Goal: Transaction & Acquisition: Purchase product/service

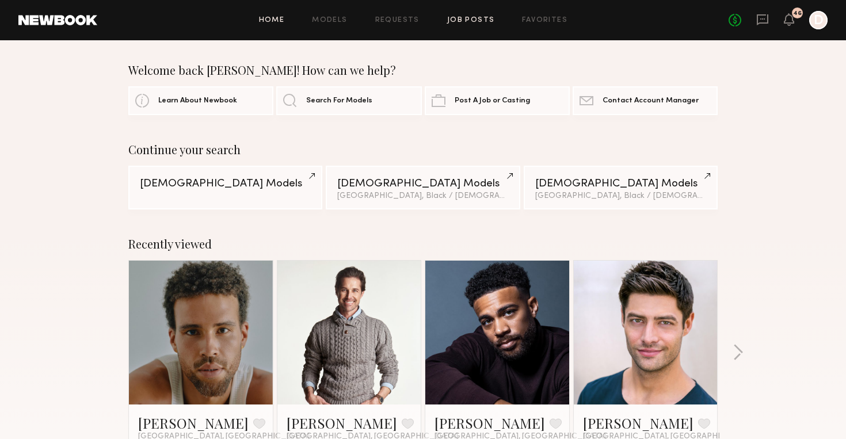
click at [457, 24] on link "Job Posts" at bounding box center [471, 20] width 48 height 7
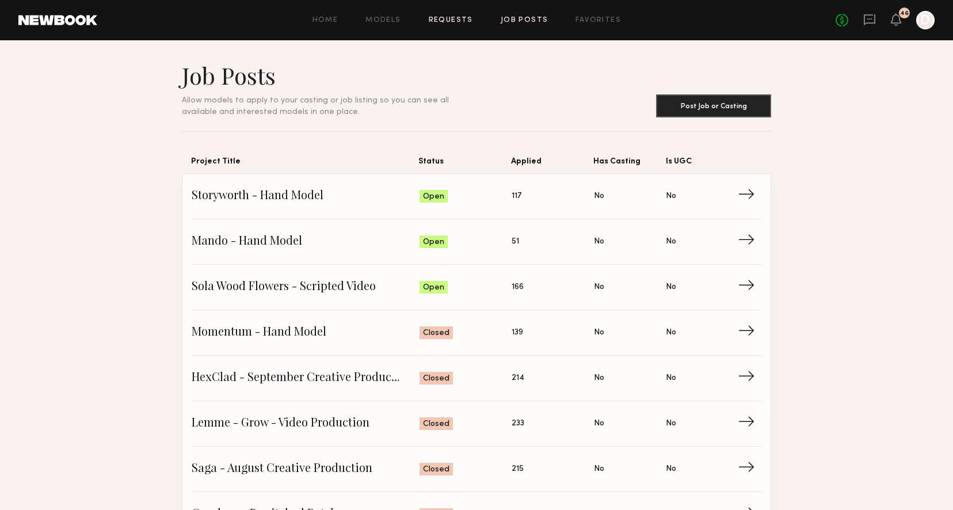
click at [459, 22] on link "Requests" at bounding box center [451, 20] width 44 height 7
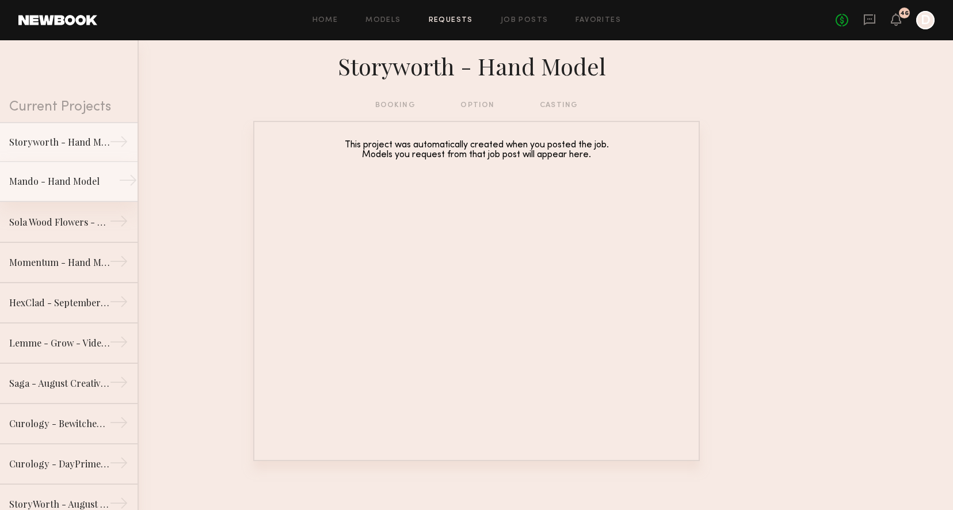
click at [73, 185] on div "Mando - Hand Model" at bounding box center [59, 181] width 100 height 14
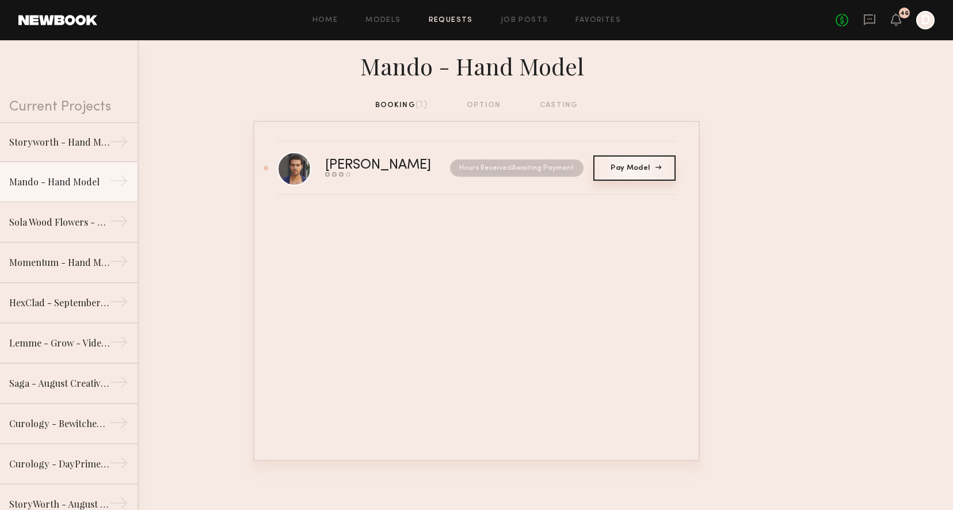
click at [623, 174] on link "Pay Model Pay" at bounding box center [634, 167] width 82 height 25
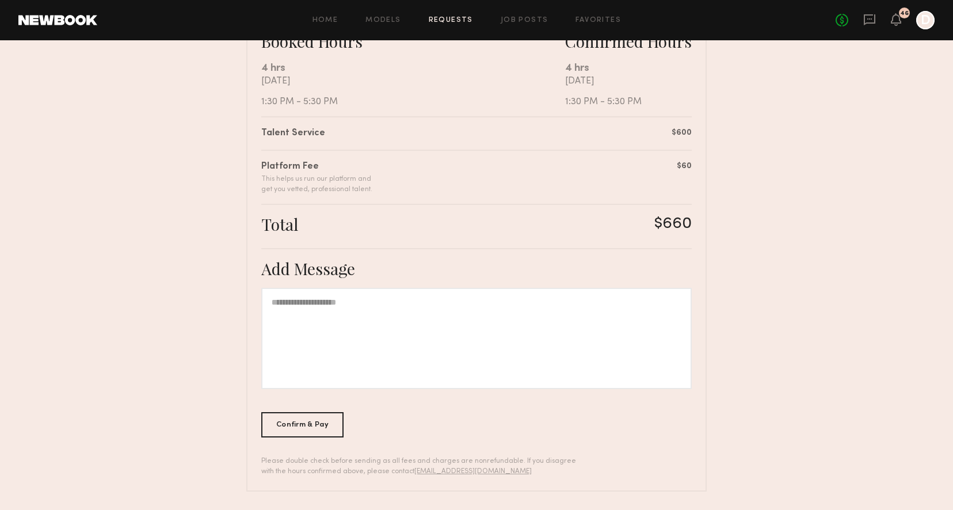
scroll to position [225, 0]
click at [328, 422] on div "Confirm & Pay" at bounding box center [302, 424] width 82 height 25
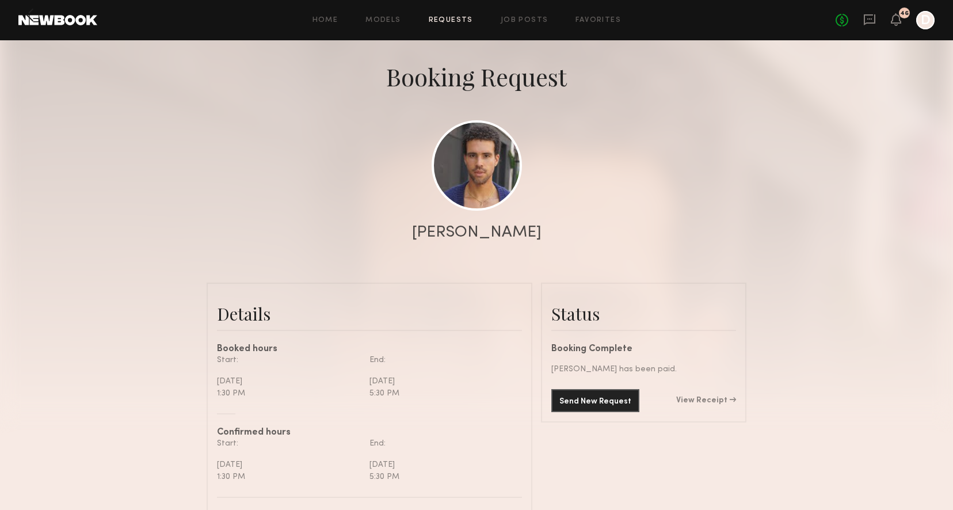
scroll to position [55, 0]
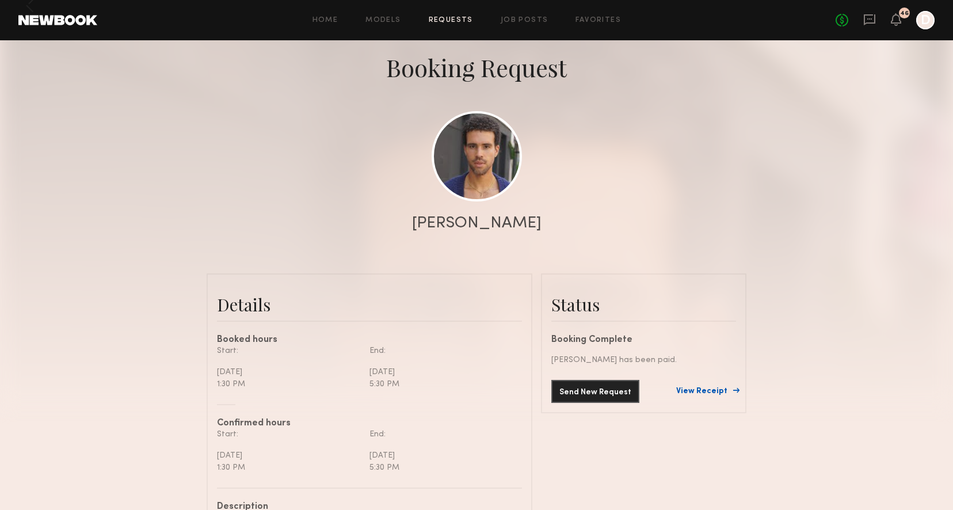
click at [702, 390] on link "View Receipt" at bounding box center [706, 391] width 60 height 8
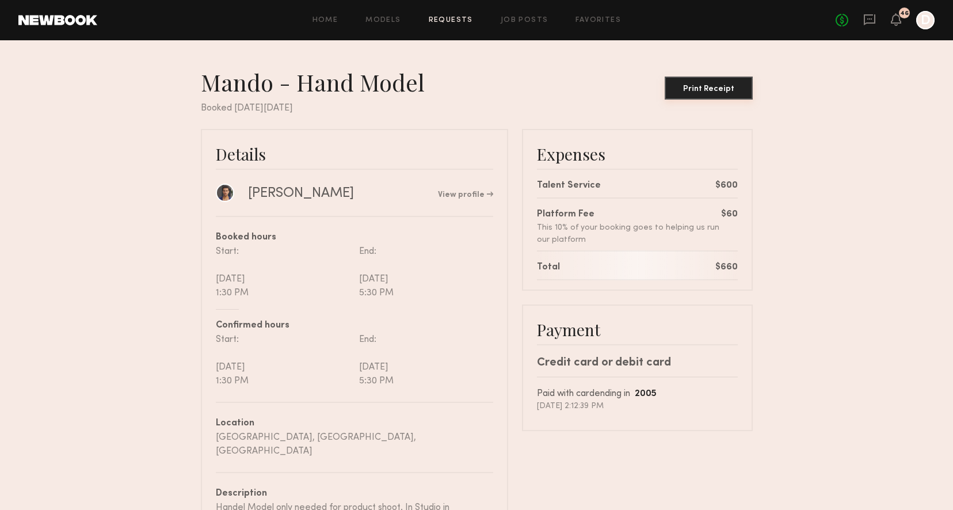
click at [709, 86] on div "Print Receipt" at bounding box center [708, 89] width 79 height 8
click at [513, 20] on link "Job Posts" at bounding box center [525, 20] width 48 height 7
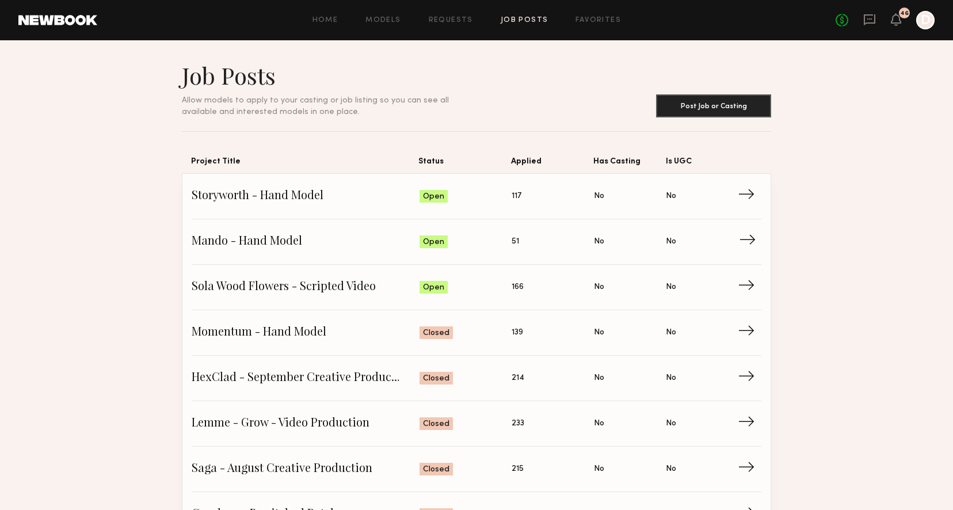
click at [377, 237] on span "Mando - Hand Model" at bounding box center [306, 241] width 228 height 17
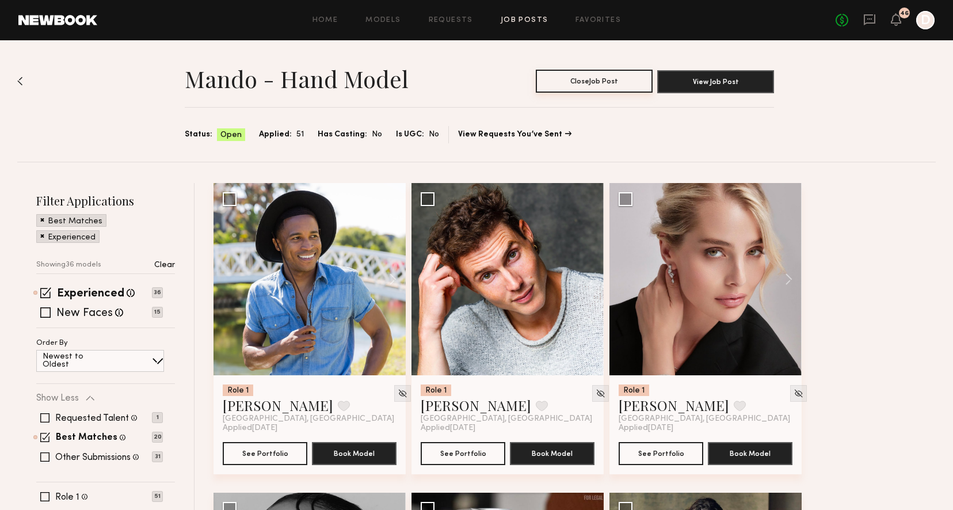
click at [595, 86] on button "Close Job Post" at bounding box center [594, 81] width 117 height 23
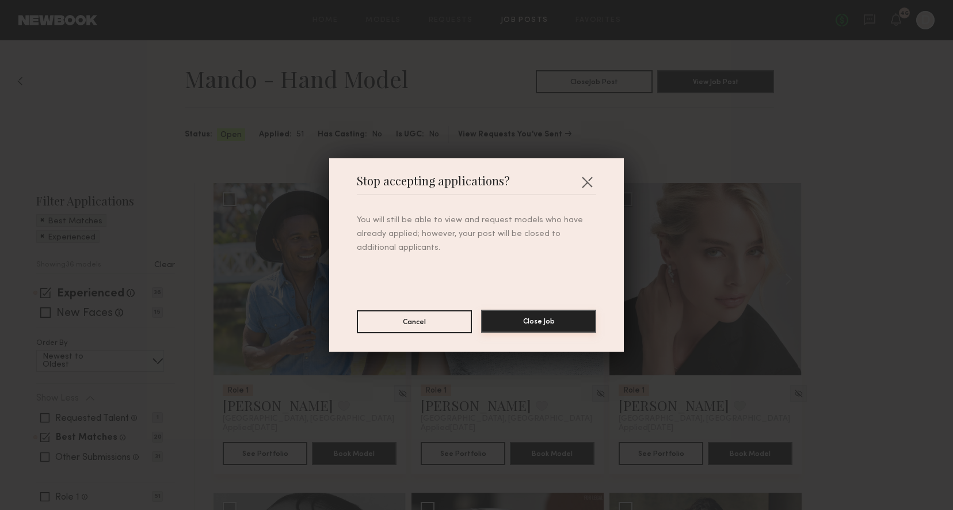
click at [564, 321] on button "Close Job" at bounding box center [538, 321] width 115 height 23
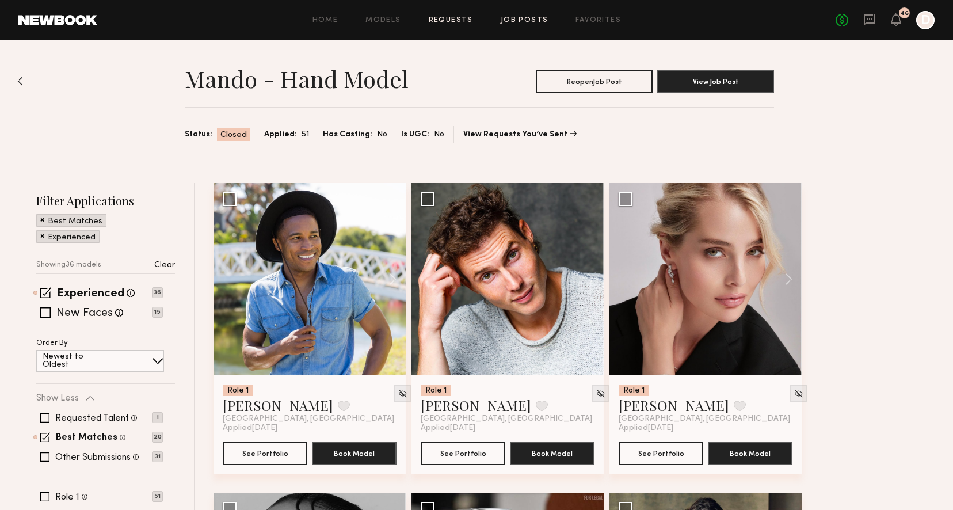
click at [459, 18] on link "Requests" at bounding box center [451, 20] width 44 height 7
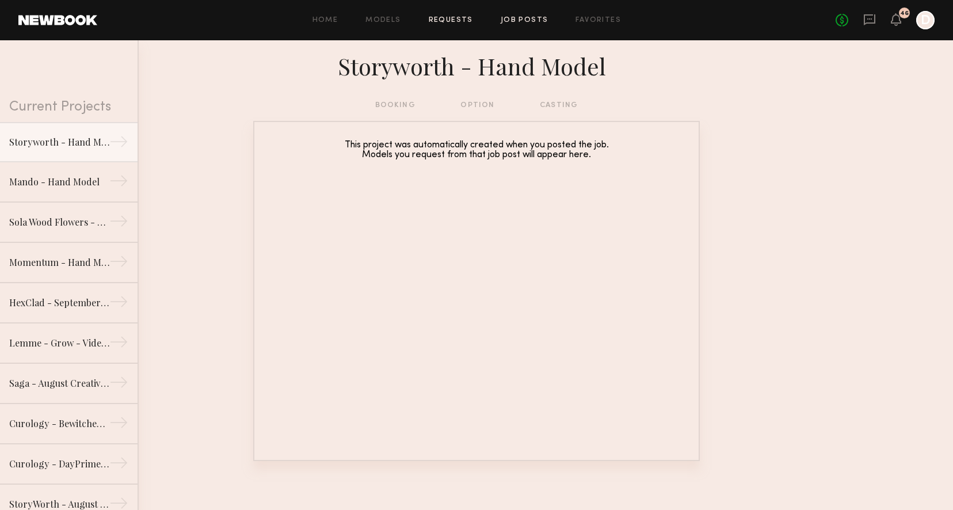
click at [529, 19] on link "Job Posts" at bounding box center [525, 20] width 48 height 7
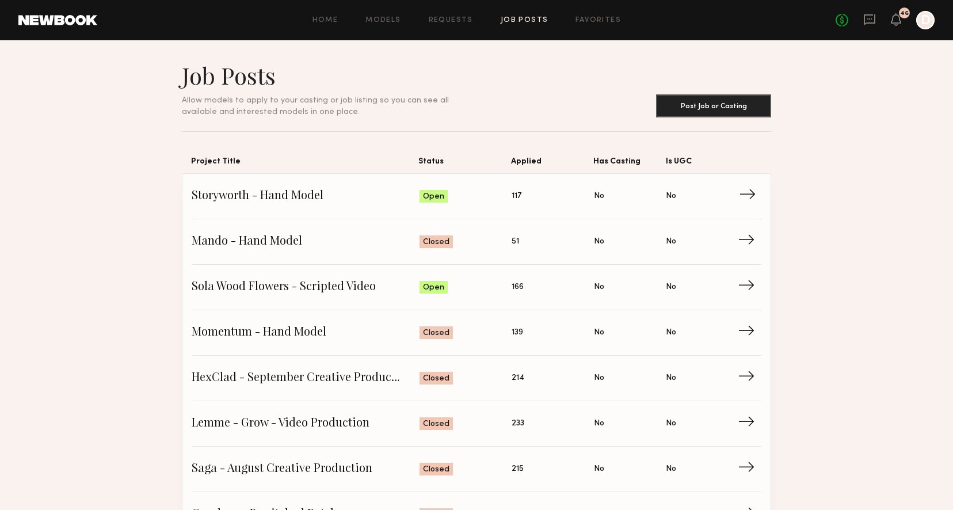
click at [348, 204] on span "Storyworth - Hand Model" at bounding box center [306, 196] width 228 height 17
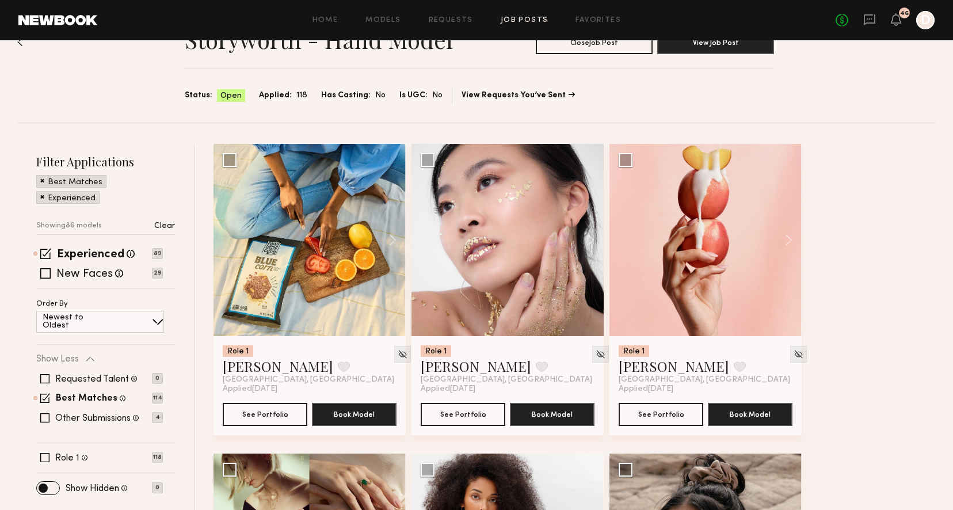
scroll to position [48, 0]
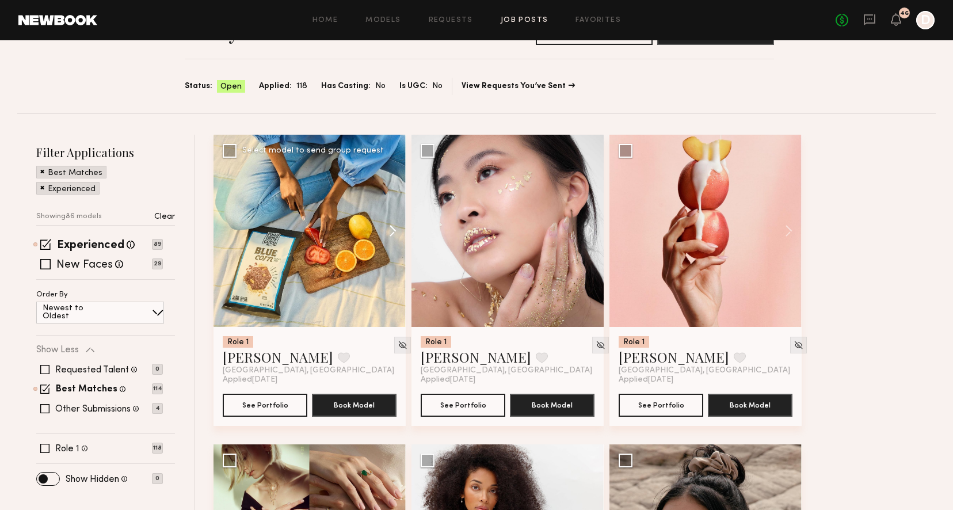
click at [391, 228] on button at bounding box center [387, 231] width 37 height 192
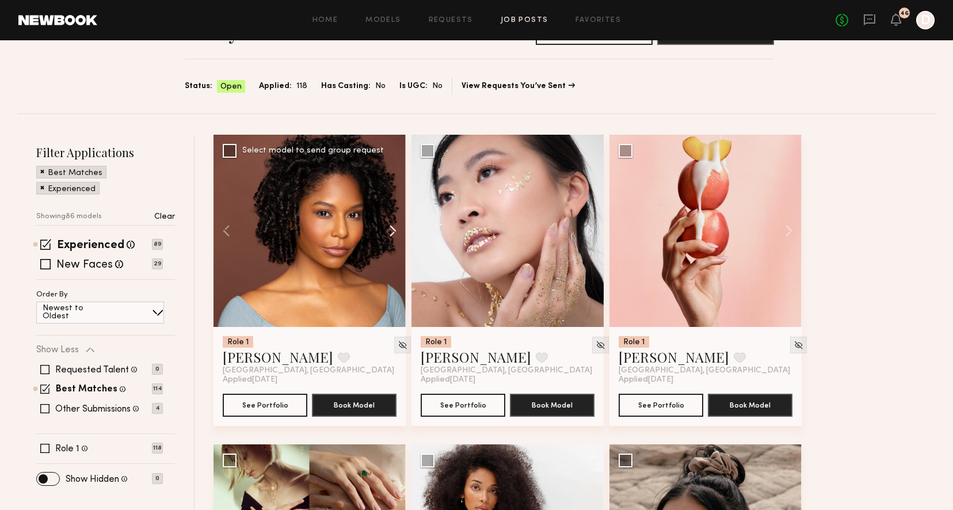
click at [391, 228] on button at bounding box center [387, 231] width 37 height 192
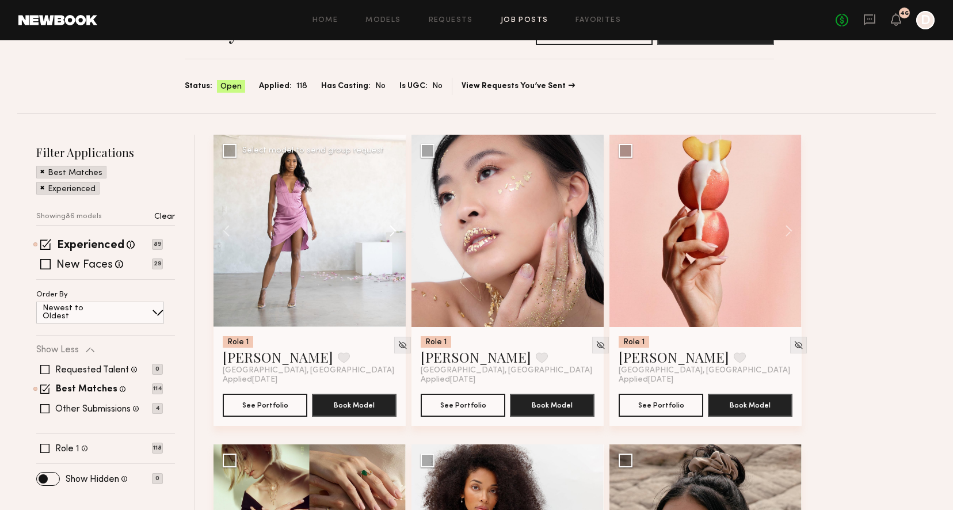
click at [391, 228] on button at bounding box center [387, 231] width 37 height 192
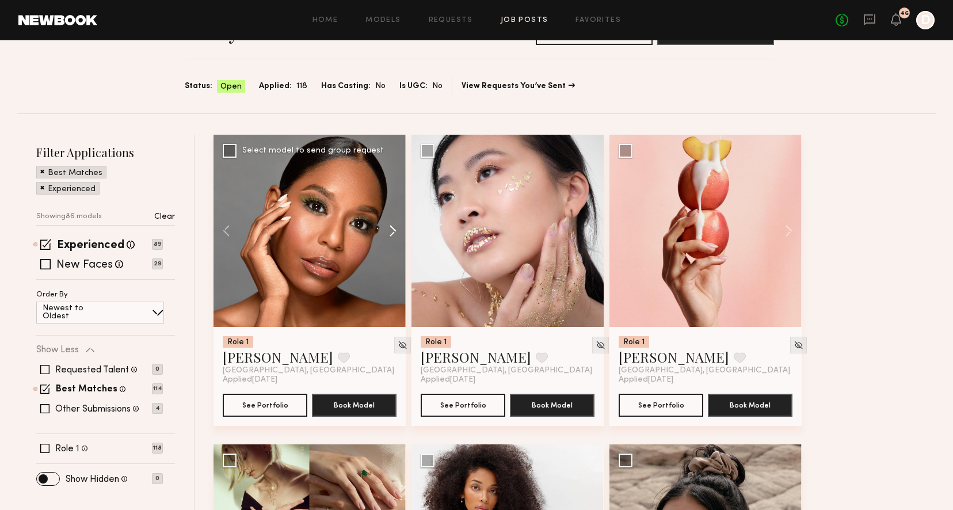
click at [391, 228] on button at bounding box center [387, 231] width 37 height 192
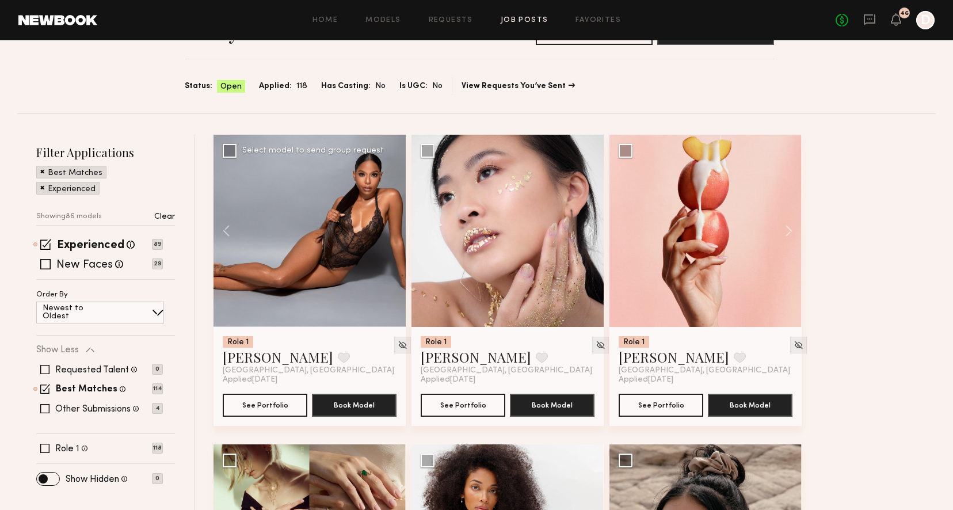
click at [391, 228] on div at bounding box center [310, 231] width 192 height 192
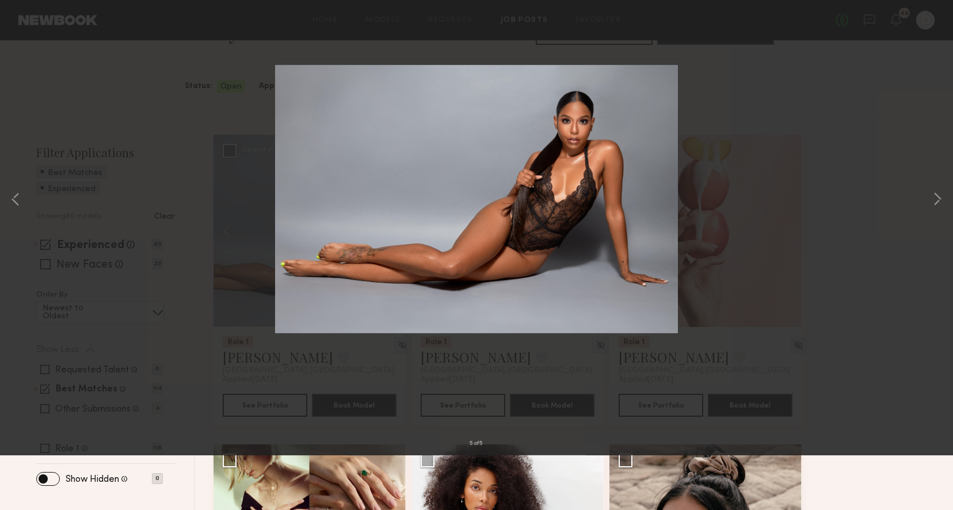
click at [24, 28] on button at bounding box center [26, 27] width 18 height 21
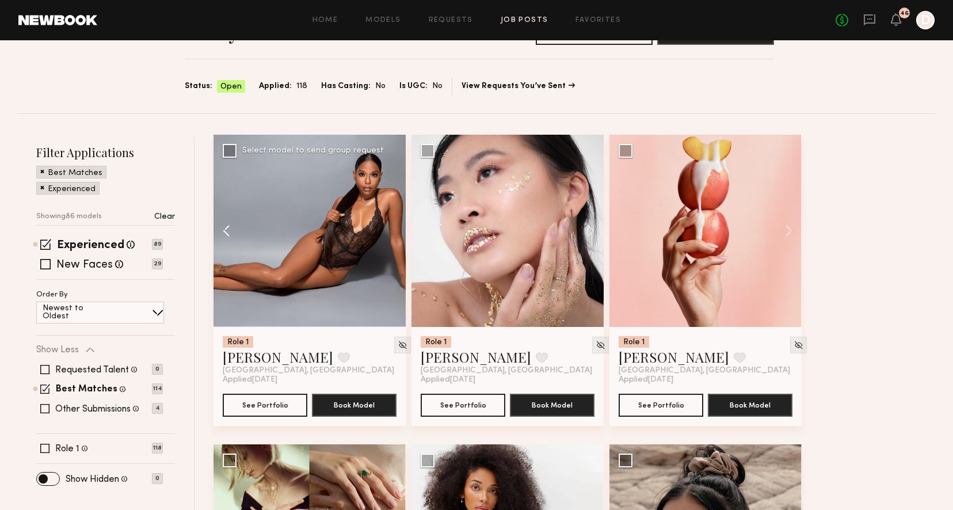
click at [223, 222] on button at bounding box center [232, 231] width 37 height 192
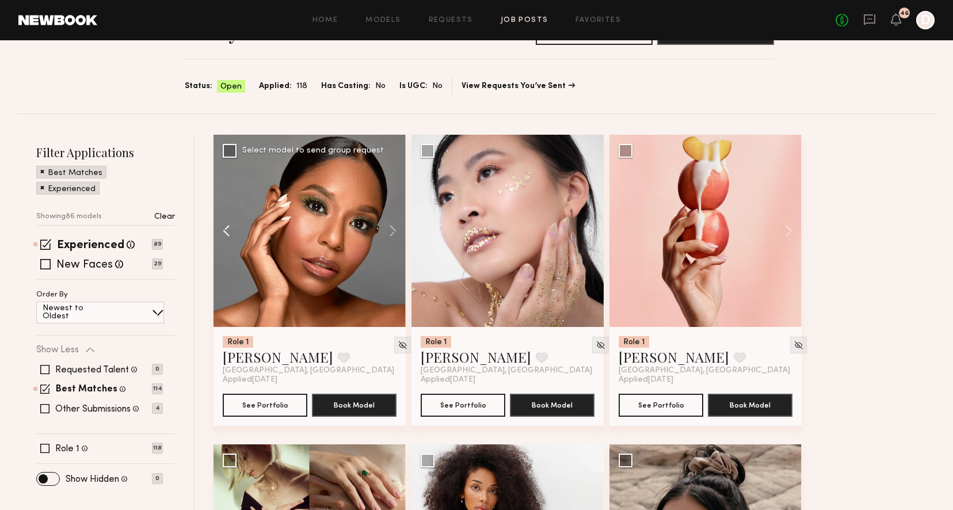
click at [223, 222] on button at bounding box center [232, 231] width 37 height 192
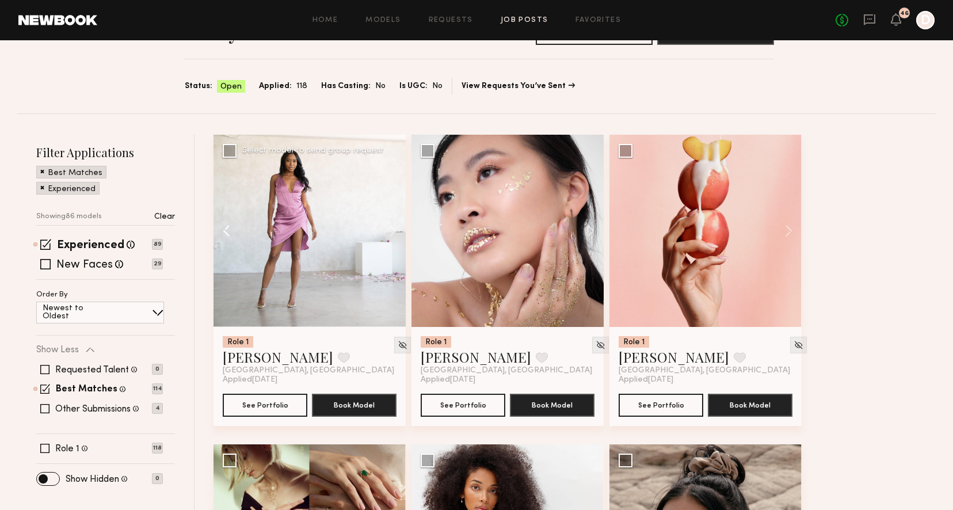
click at [223, 222] on button at bounding box center [232, 231] width 37 height 192
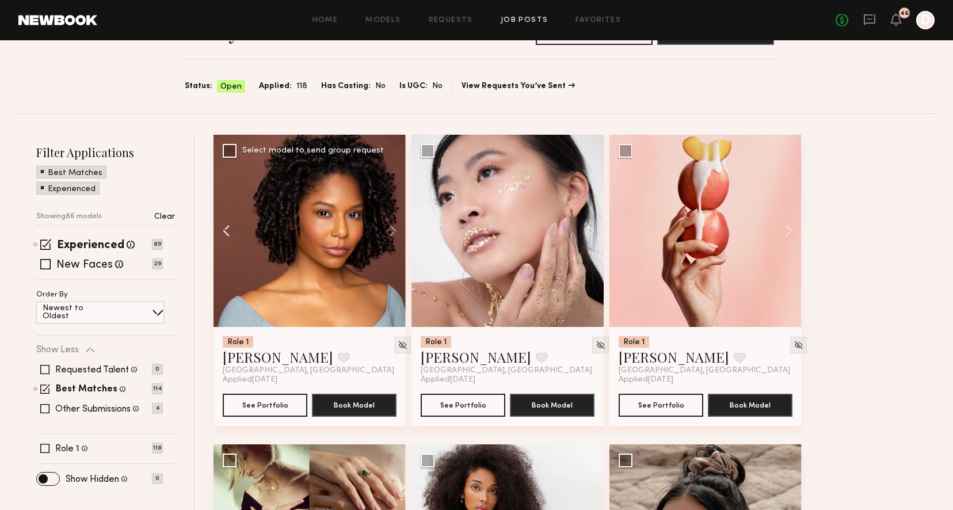
click at [223, 222] on button at bounding box center [232, 231] width 37 height 192
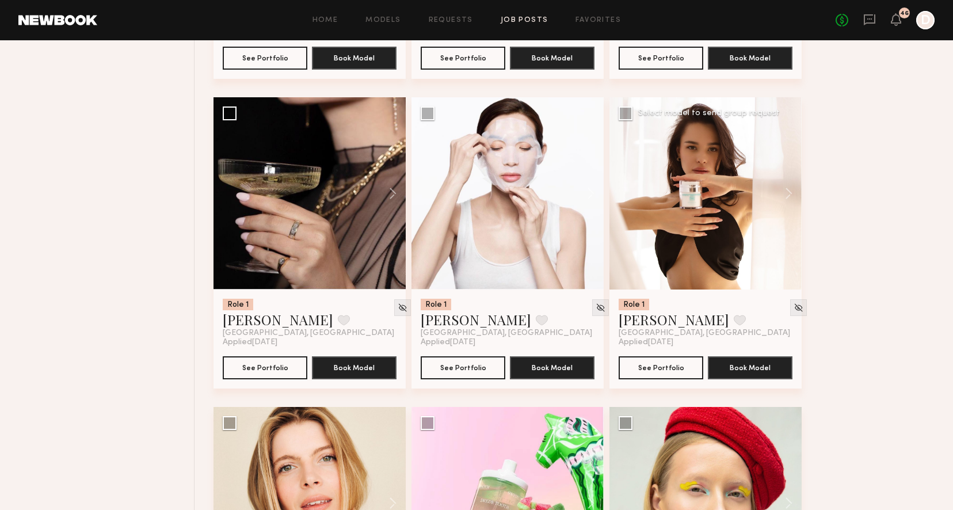
scroll to position [3492, 0]
click at [393, 190] on button at bounding box center [387, 193] width 37 height 192
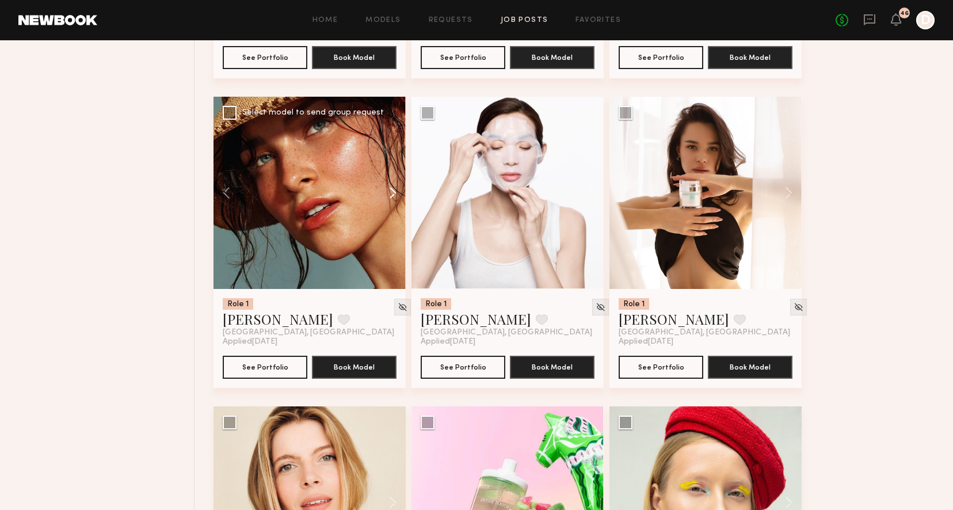
click at [393, 190] on button at bounding box center [387, 193] width 37 height 192
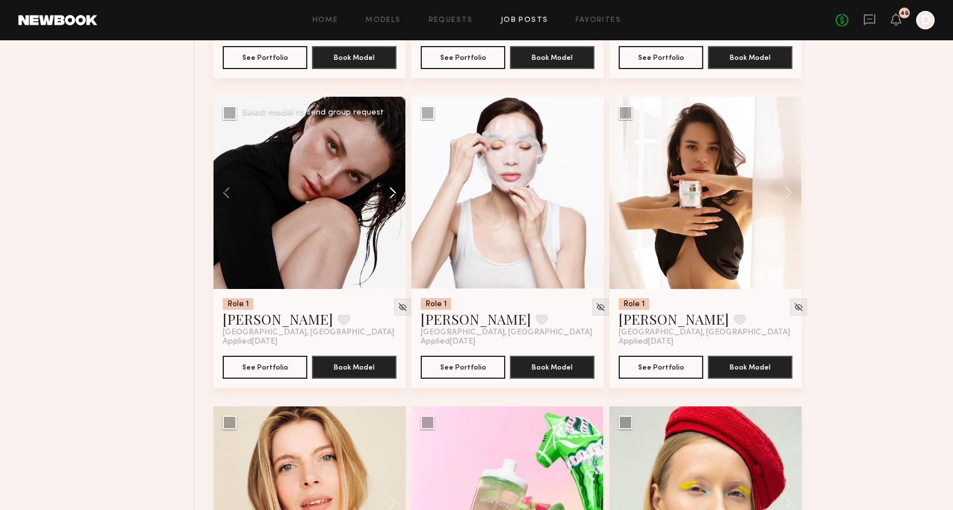
click at [393, 190] on button at bounding box center [387, 193] width 37 height 192
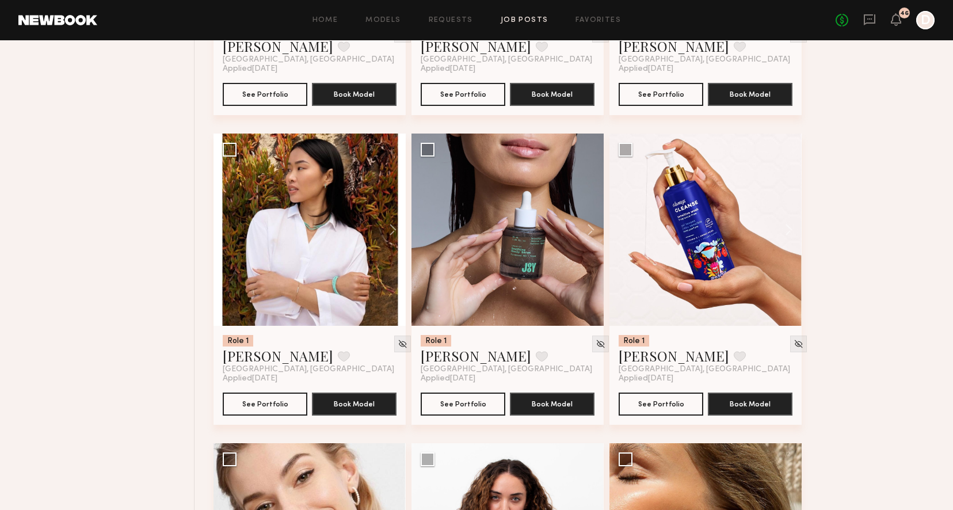
scroll to position [7170, 0]
drag, startPoint x: 466, startPoint y: 393, endPoint x: 787, endPoint y: 227, distance: 361.9
click at [787, 227] on button at bounding box center [783, 230] width 37 height 192
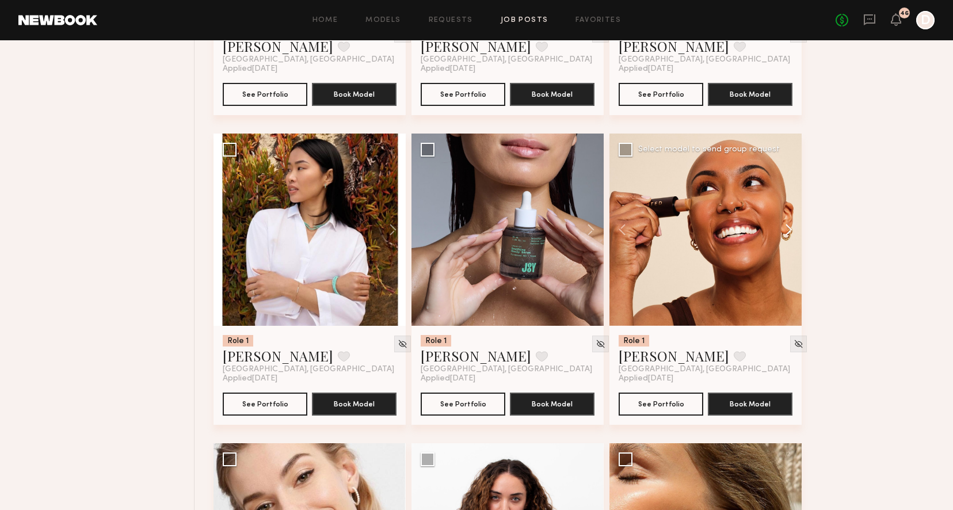
click at [788, 230] on button at bounding box center [783, 230] width 37 height 192
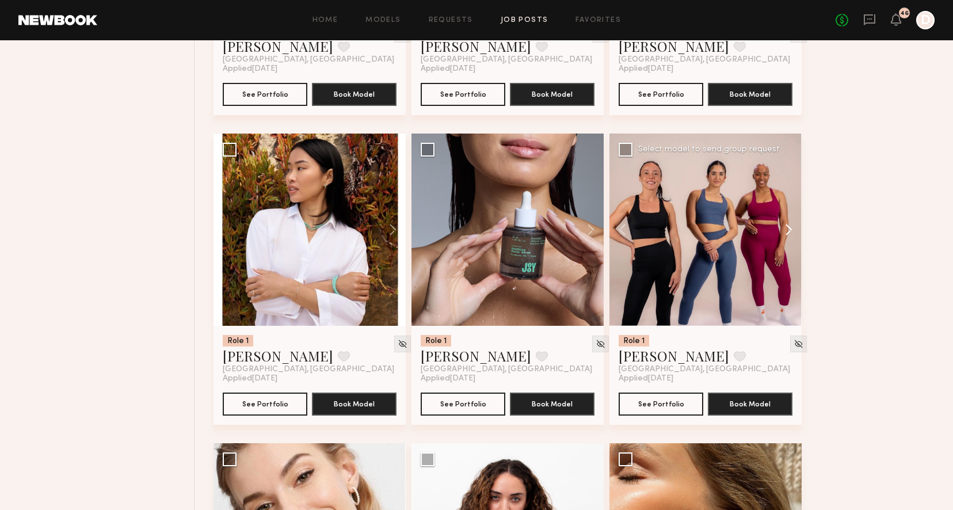
click at [788, 230] on button at bounding box center [783, 230] width 37 height 192
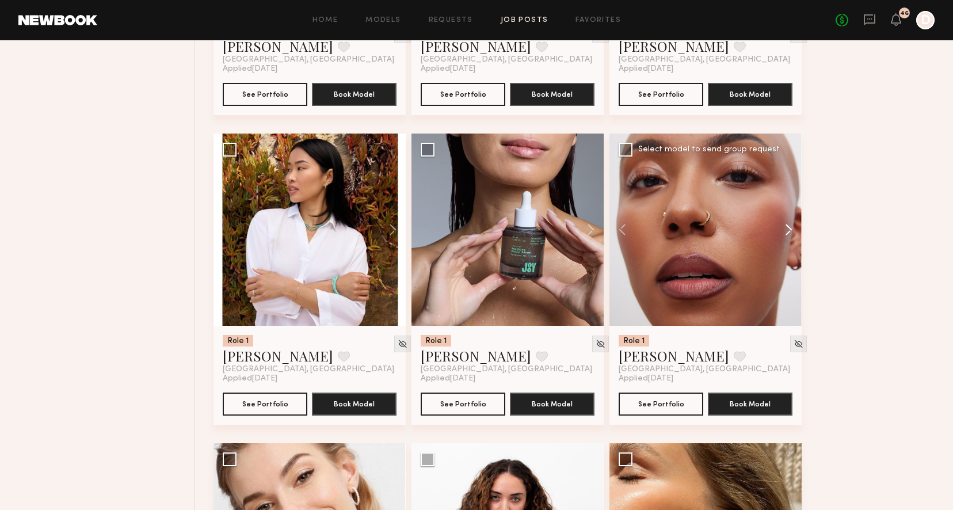
click at [788, 230] on button at bounding box center [783, 230] width 37 height 192
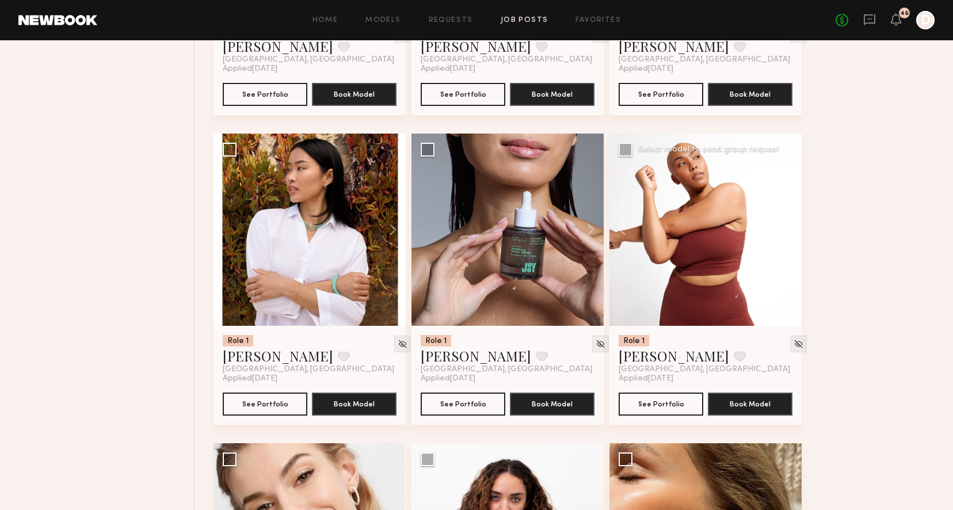
click at [788, 230] on button at bounding box center [783, 230] width 37 height 192
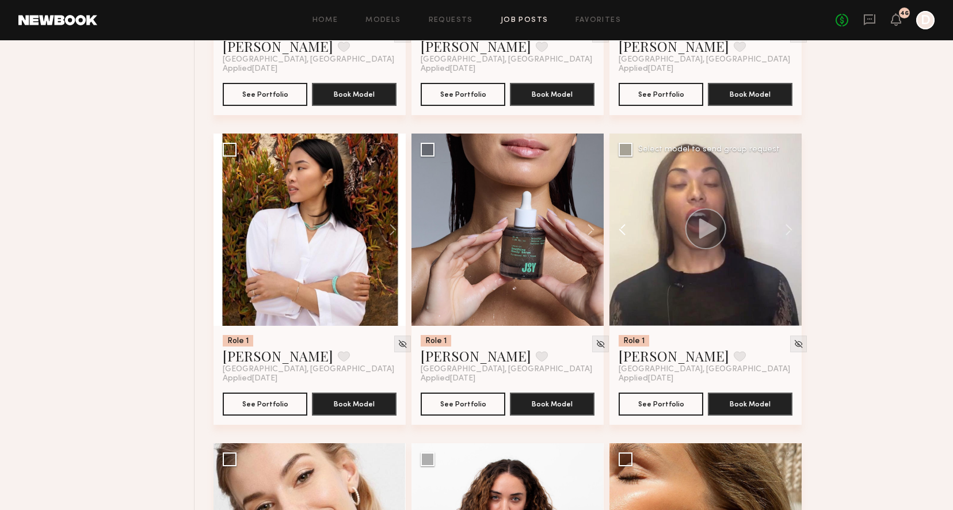
drag, startPoint x: 787, startPoint y: 227, endPoint x: 624, endPoint y: 232, distance: 162.9
click at [624, 232] on button at bounding box center [627, 230] width 37 height 192
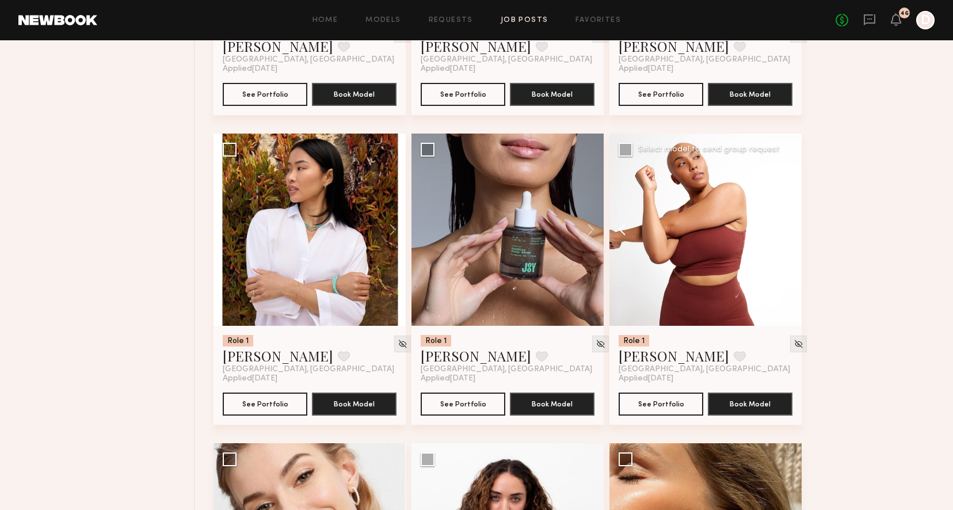
click at [624, 232] on button at bounding box center [627, 230] width 37 height 192
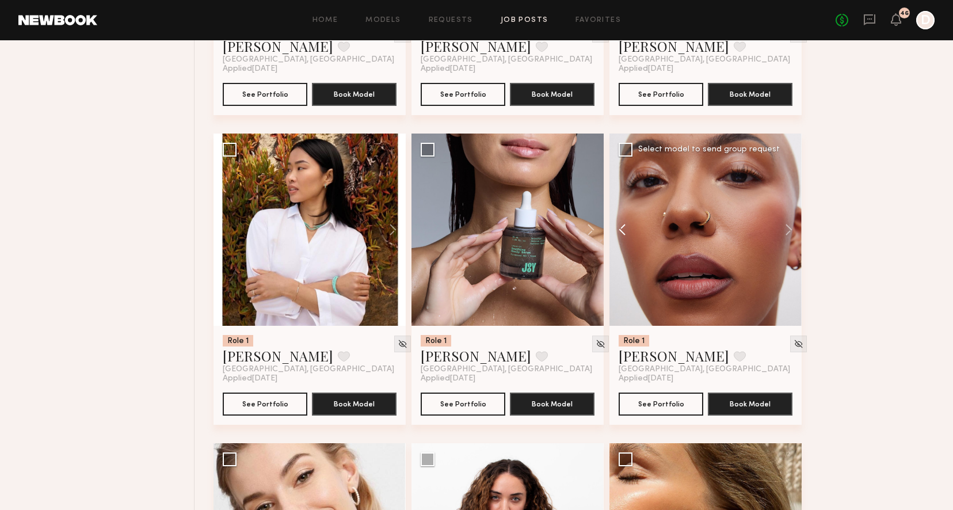
click at [624, 232] on button at bounding box center [627, 230] width 37 height 192
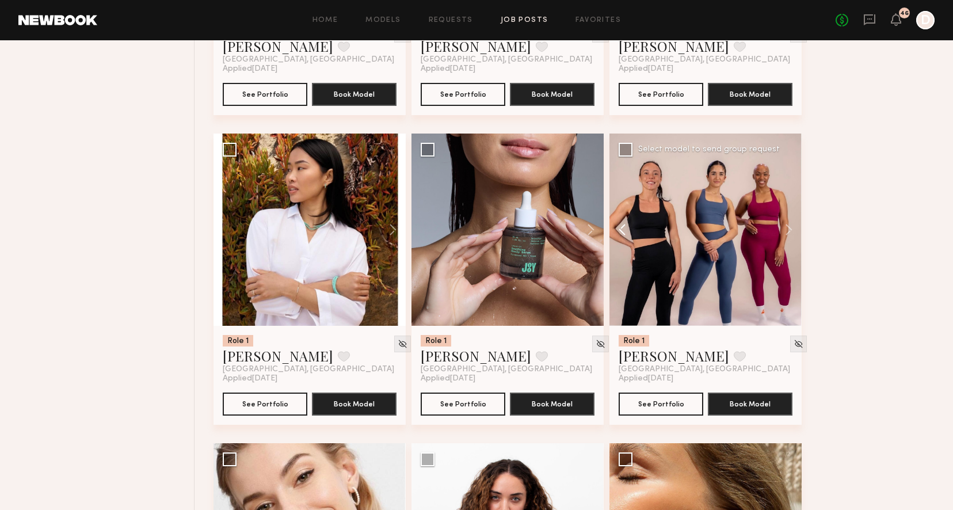
click at [624, 232] on button at bounding box center [627, 230] width 37 height 192
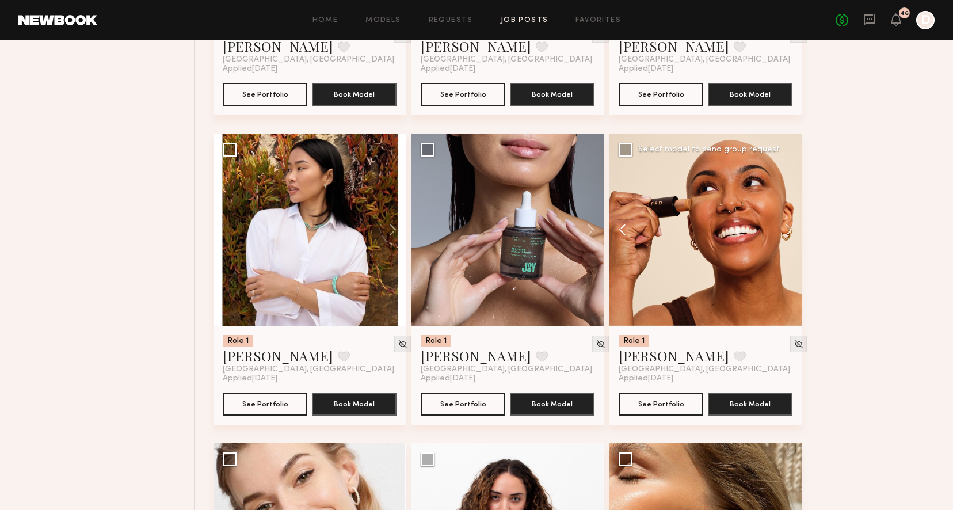
click at [624, 232] on button at bounding box center [627, 230] width 37 height 192
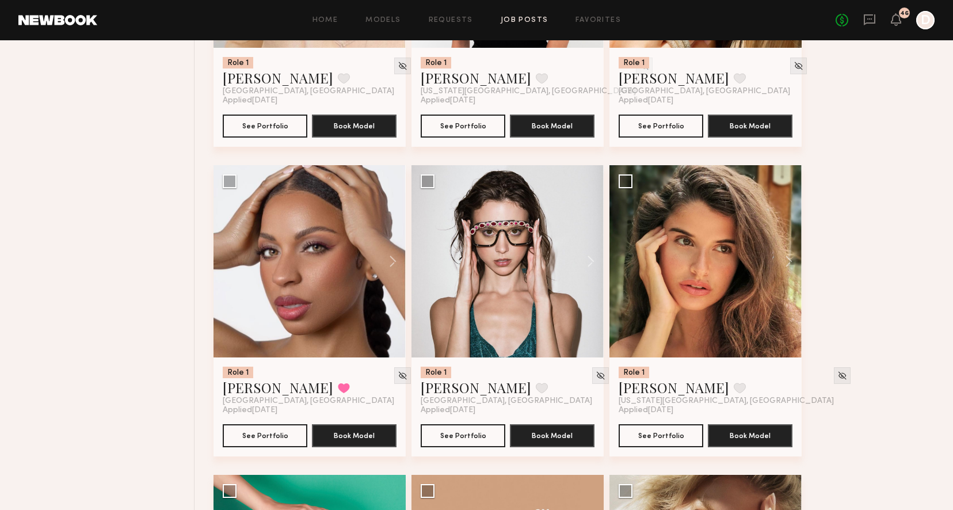
scroll to position [7761, 0]
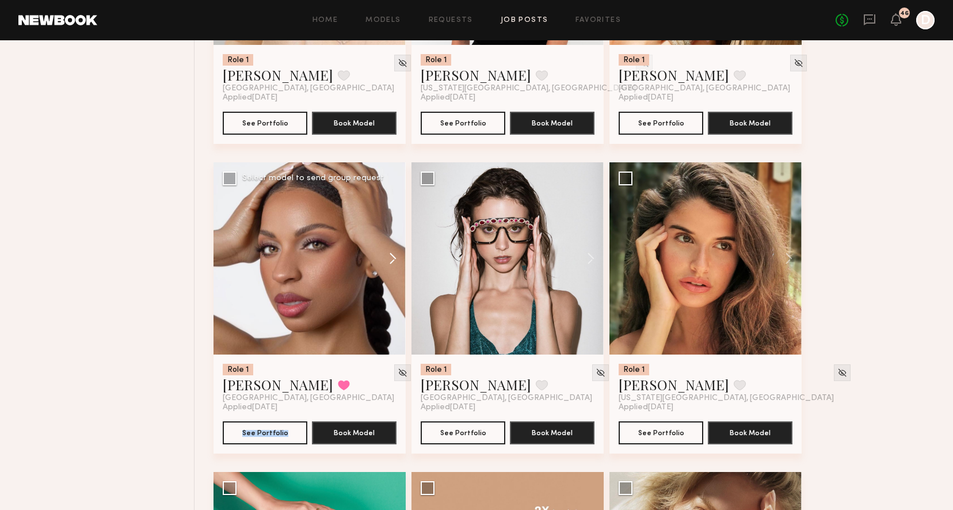
click at [395, 258] on button at bounding box center [387, 258] width 37 height 192
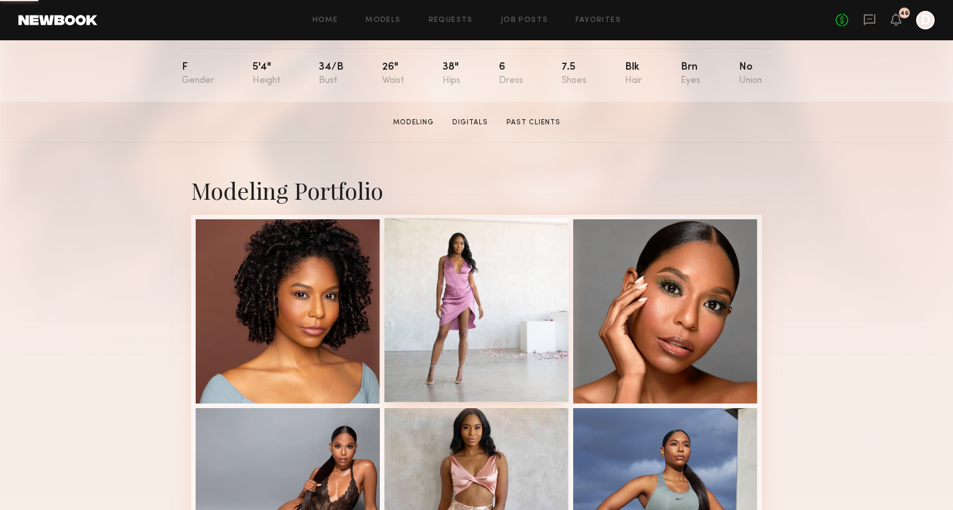
scroll to position [121, 0]
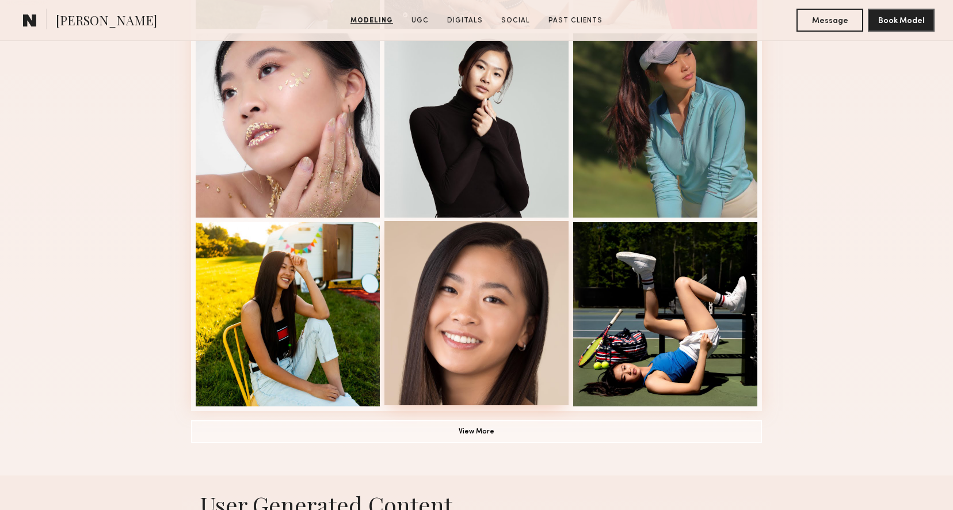
scroll to position [722, 0]
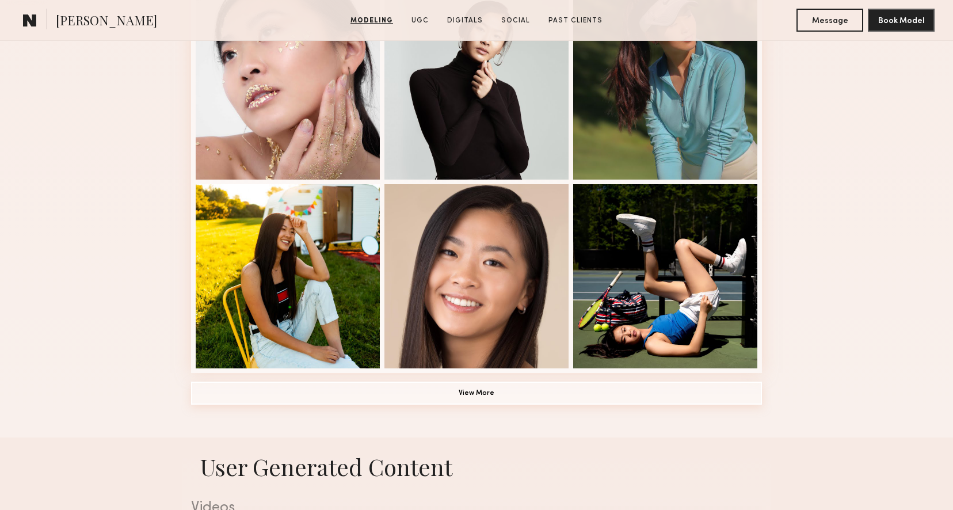
click at [465, 387] on button "View More" at bounding box center [476, 393] width 571 height 23
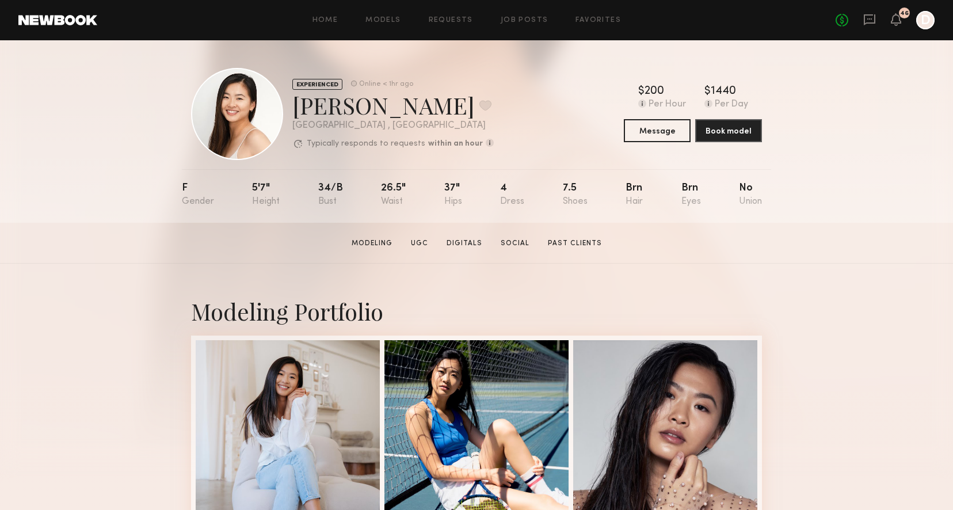
scroll to position [0, 0]
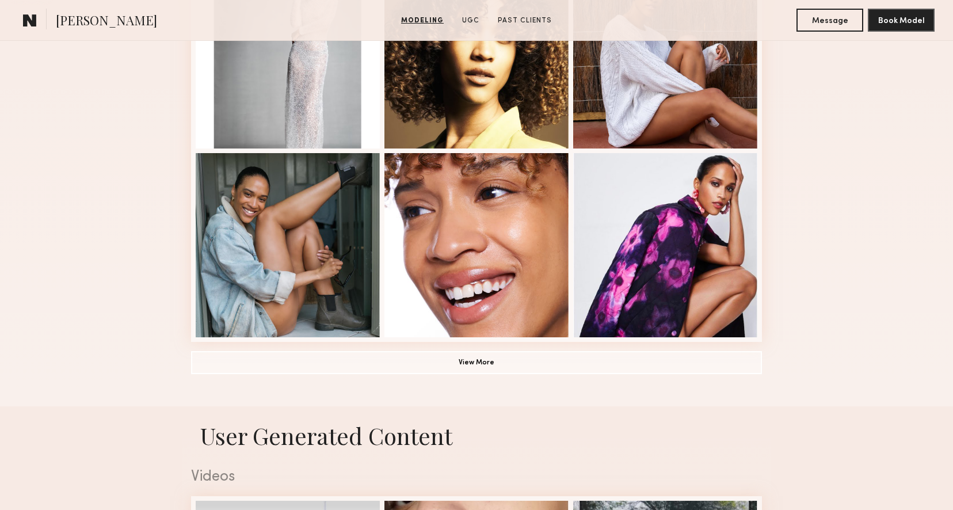
scroll to position [590, 0]
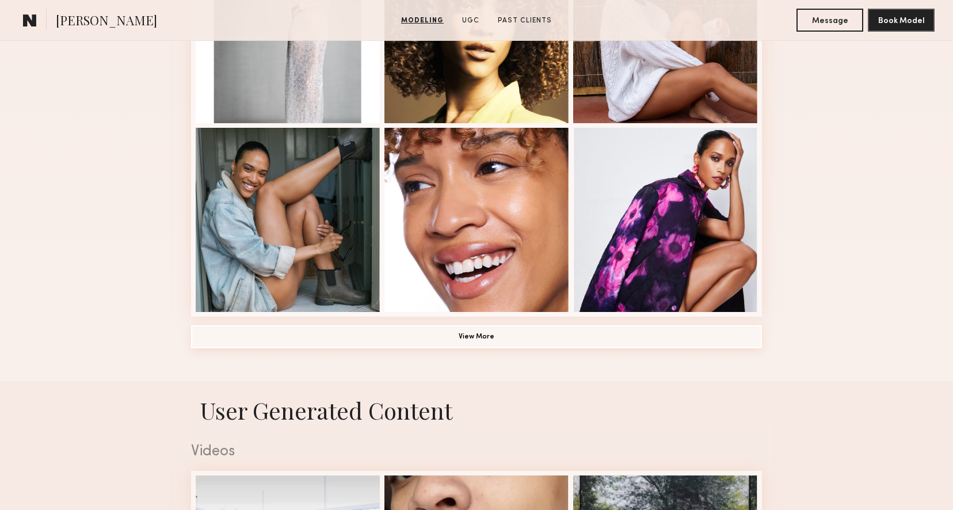
click at [423, 337] on button "View More" at bounding box center [476, 336] width 571 height 23
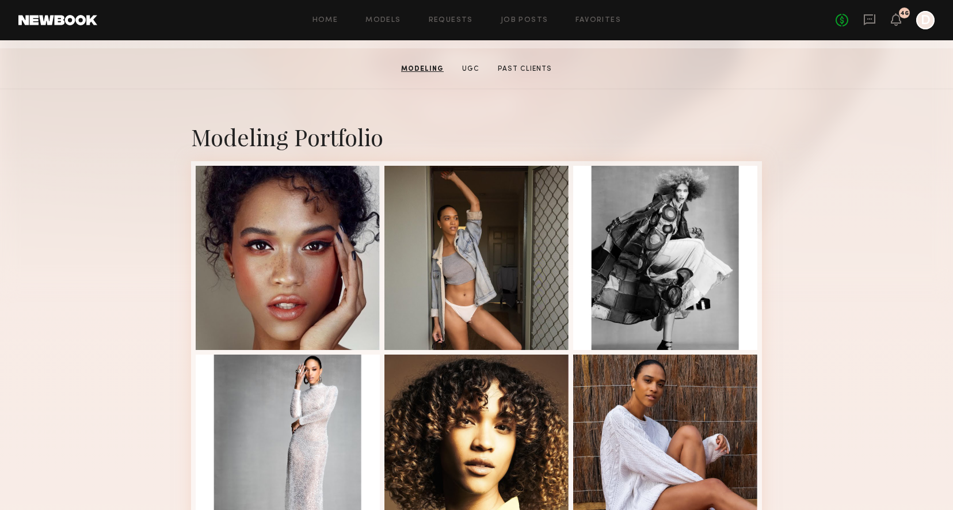
scroll to position [150, 0]
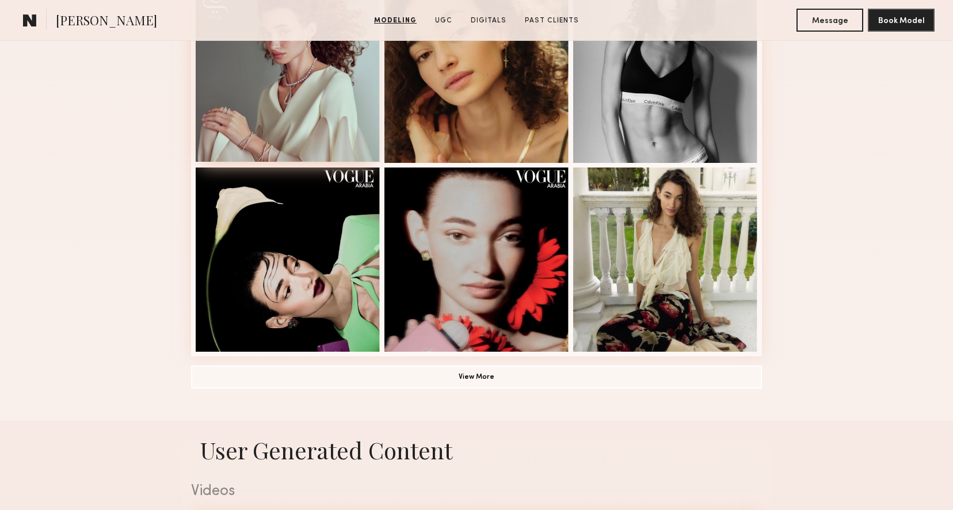
scroll to position [779, 0]
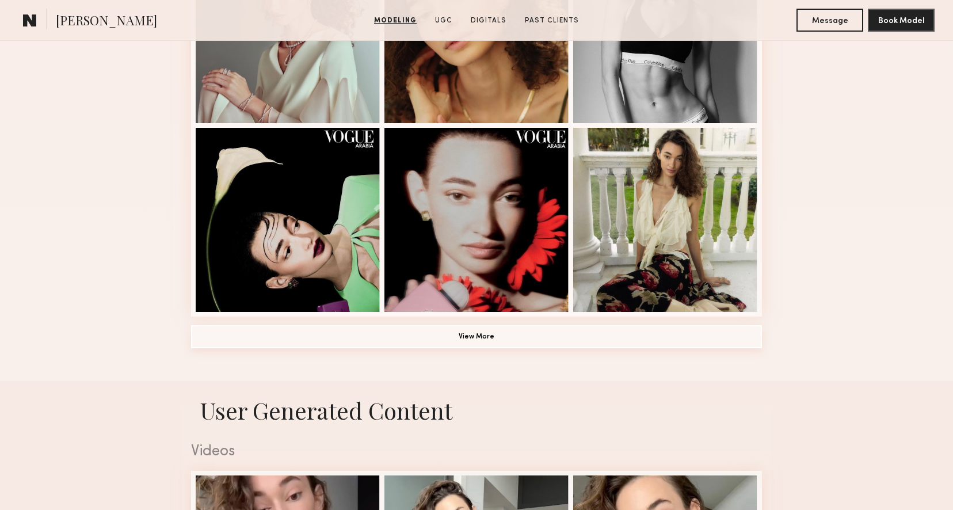
click at [318, 341] on button "View More" at bounding box center [476, 336] width 571 height 23
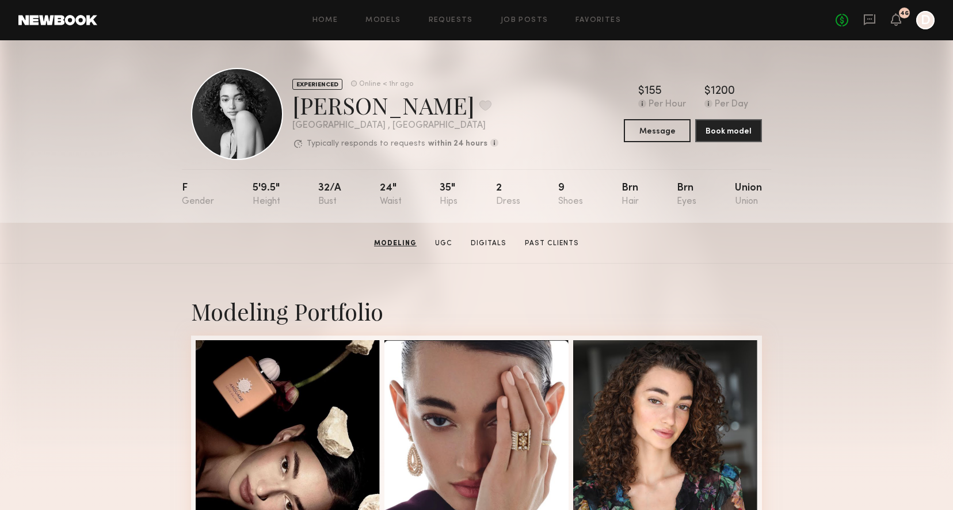
scroll to position [0, 0]
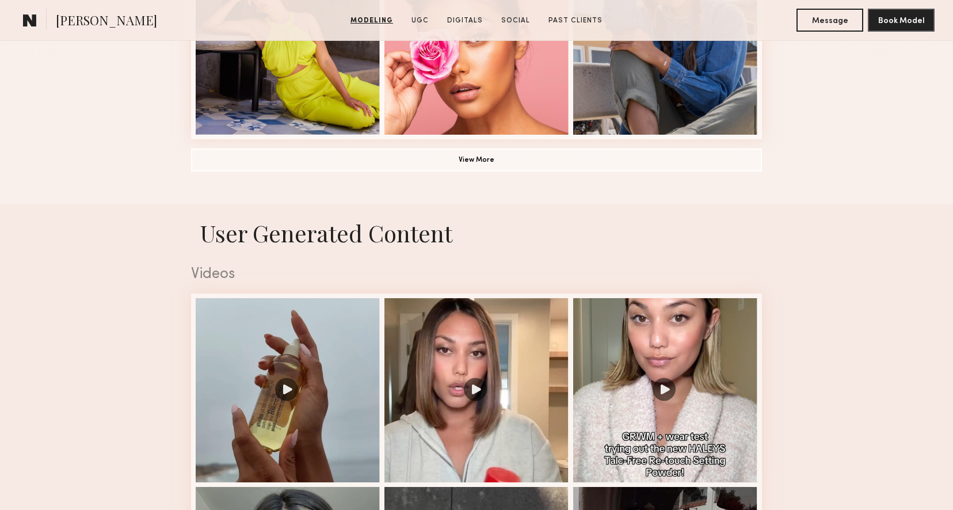
scroll to position [962, 0]
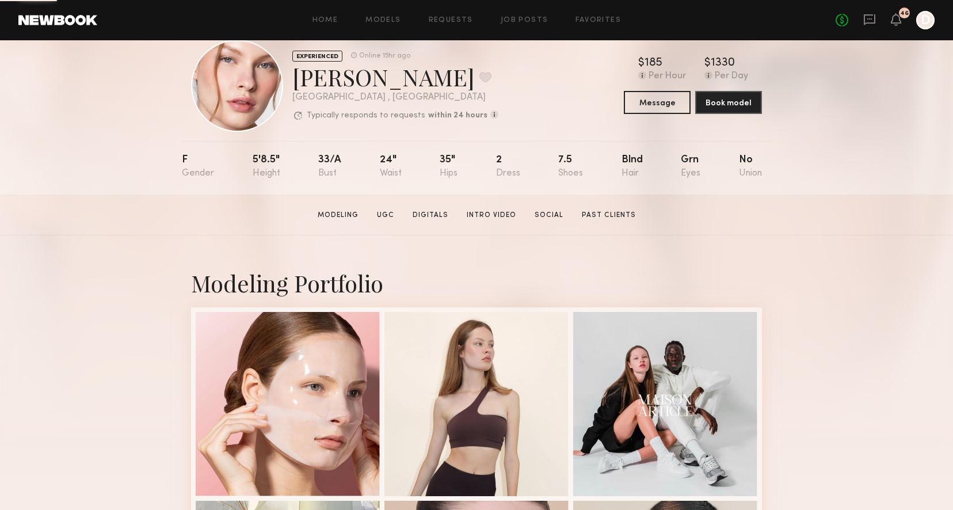
scroll to position [11, 0]
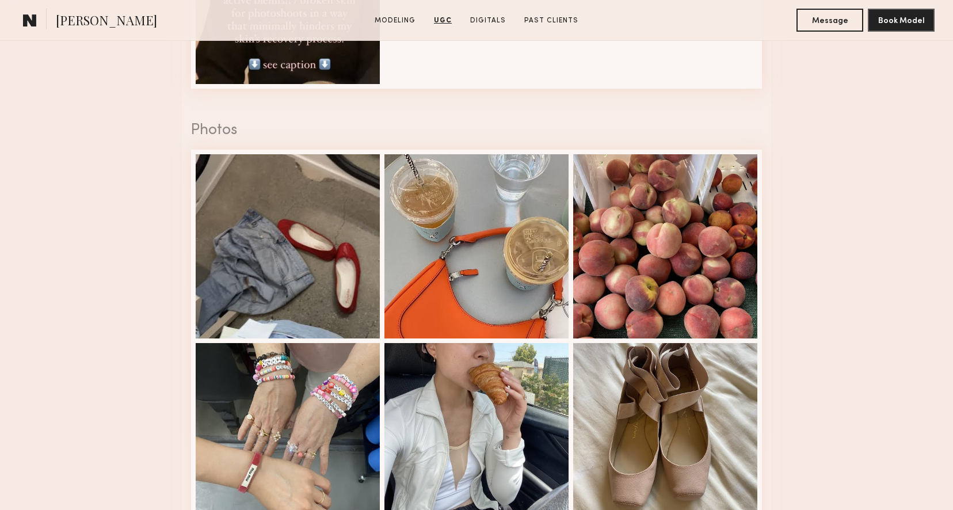
scroll to position [1545, 0]
